Goal: Check status: Check status

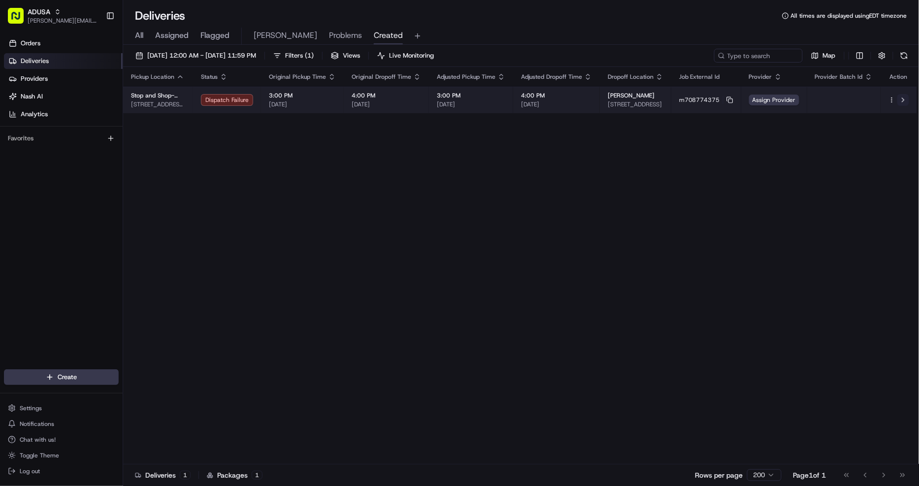
click at [905, 102] on button at bounding box center [903, 100] width 12 height 12
